Goal: Download file/media

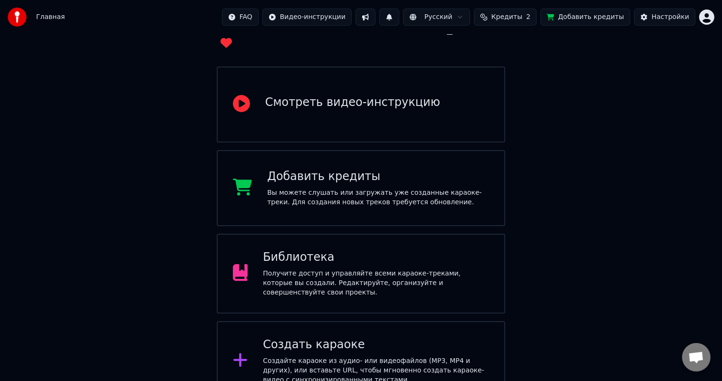
scroll to position [71, 0]
click at [358, 253] on div "Библиотека Получите доступ и управляйте всеми караоке-треками, которые вы созда…" at bounding box center [376, 274] width 226 height 48
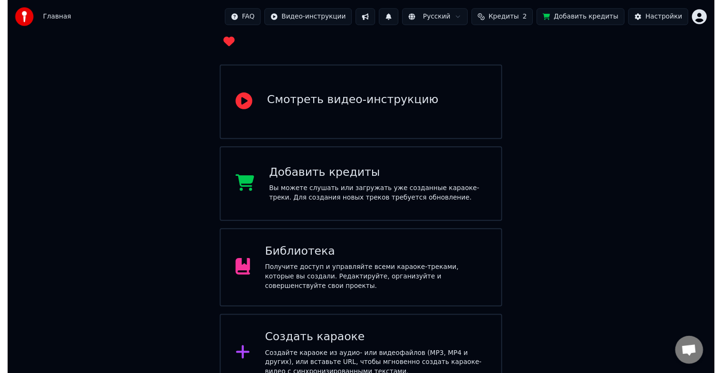
scroll to position [11, 0]
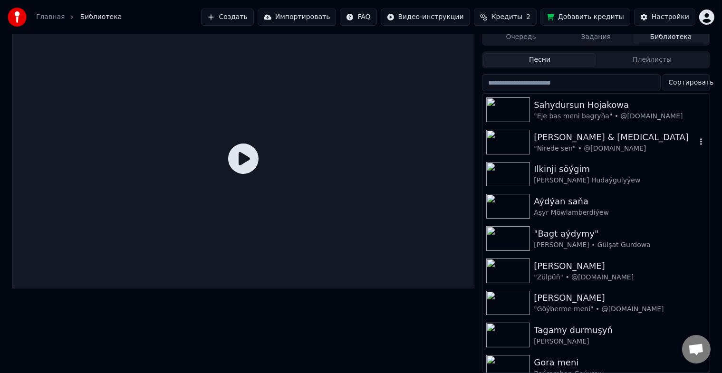
click at [508, 136] on img at bounding box center [508, 142] width 44 height 25
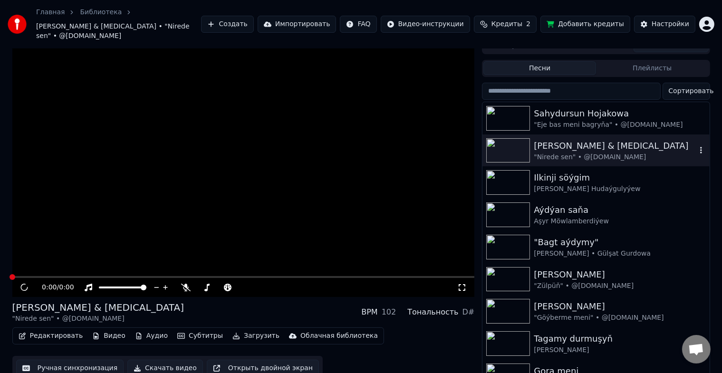
scroll to position [16, 0]
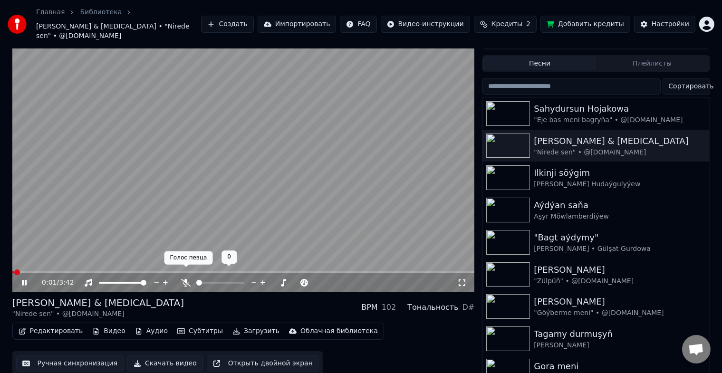
click at [184, 279] on icon at bounding box center [186, 283] width 10 height 8
click at [82, 271] on span at bounding box center [243, 272] width 462 height 2
click at [115, 271] on span at bounding box center [243, 272] width 462 height 2
click at [110, 271] on span at bounding box center [65, 272] width 107 height 2
click at [111, 269] on span at bounding box center [114, 272] width 6 height 6
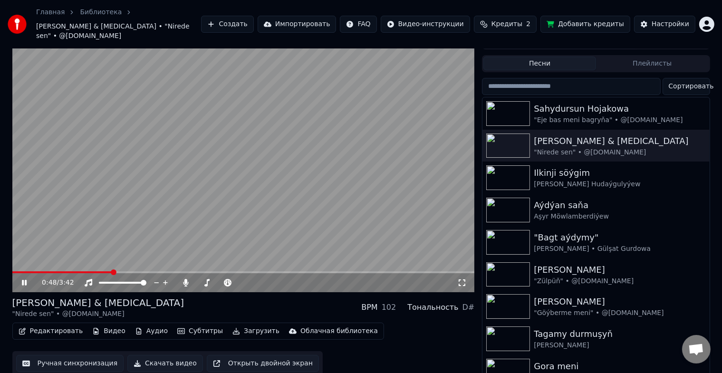
click at [111, 269] on span at bounding box center [114, 272] width 6 height 6
click at [110, 271] on span at bounding box center [60, 272] width 97 height 2
click at [113, 269] on span at bounding box center [114, 272] width 6 height 6
click at [53, 261] on video at bounding box center [243, 162] width 462 height 260
click at [53, 271] on span at bounding box center [32, 272] width 41 height 2
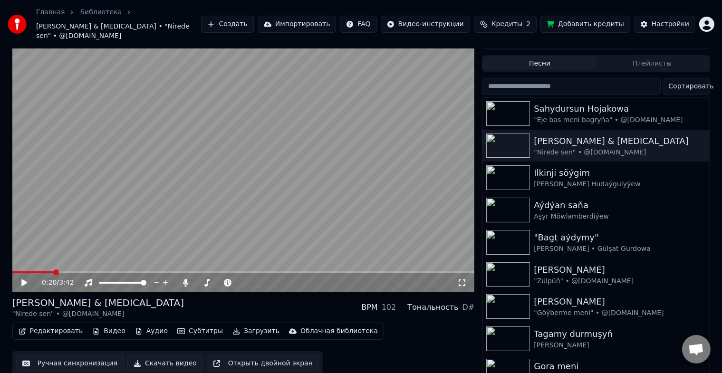
click at [21, 279] on icon at bounding box center [31, 283] width 22 height 8
click at [183, 271] on span at bounding box center [243, 272] width 462 height 2
click at [155, 271] on span at bounding box center [99, 272] width 175 height 2
click at [295, 271] on span at bounding box center [243, 272] width 462 height 2
click at [52, 271] on span at bounding box center [31, 272] width 39 height 2
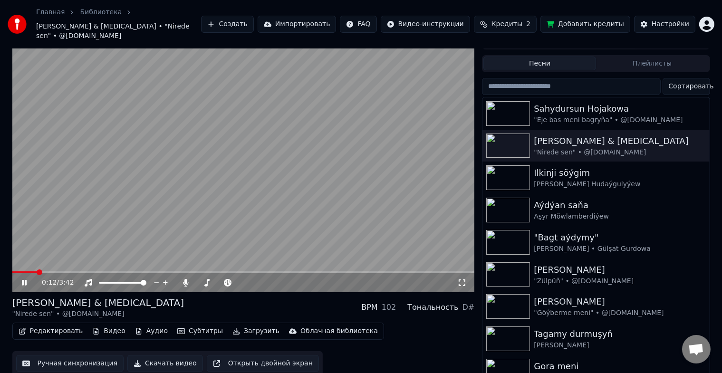
click at [37, 271] on span at bounding box center [24, 272] width 25 height 2
click at [397, 271] on span at bounding box center [243, 272] width 462 height 2
click at [363, 271] on span at bounding box center [187, 272] width 351 height 2
click at [362, 271] on span at bounding box center [187, 272] width 351 height 2
click at [140, 271] on span at bounding box center [197, 272] width 370 height 2
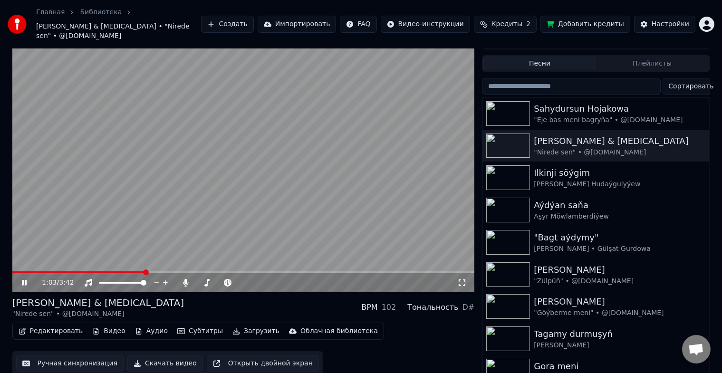
click at [150, 271] on span at bounding box center [243, 272] width 462 height 2
click at [100, 271] on span at bounding box center [56, 272] width 89 height 2
click at [72, 271] on span at bounding box center [42, 272] width 60 height 2
click at [64, 271] on span at bounding box center [38, 272] width 52 height 2
click at [58, 271] on span at bounding box center [35, 272] width 46 height 2
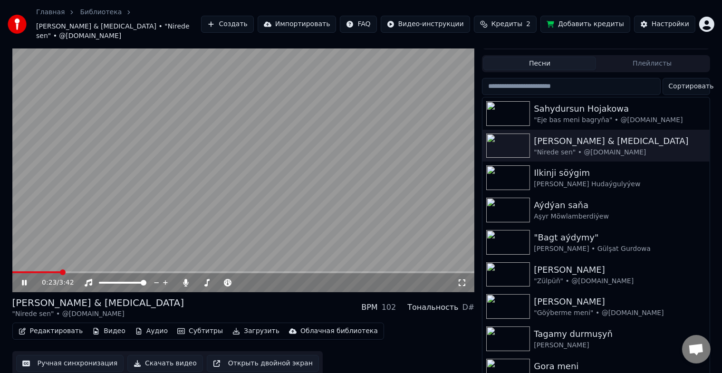
click at [52, 271] on span at bounding box center [36, 272] width 48 height 2
click at [21, 279] on icon at bounding box center [31, 283] width 22 height 8
click at [167, 355] on button "Скачать видео" at bounding box center [165, 363] width 76 height 17
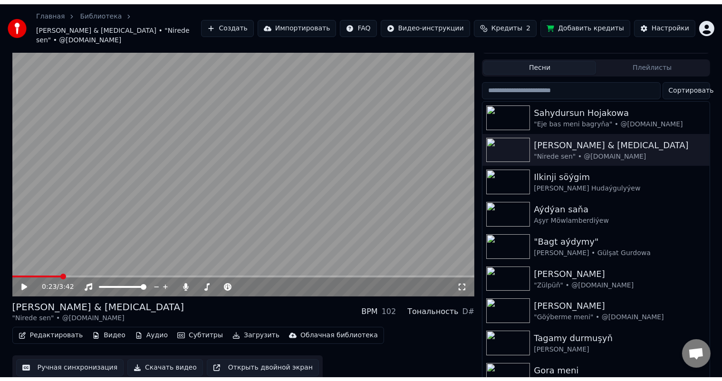
scroll to position [4, 0]
